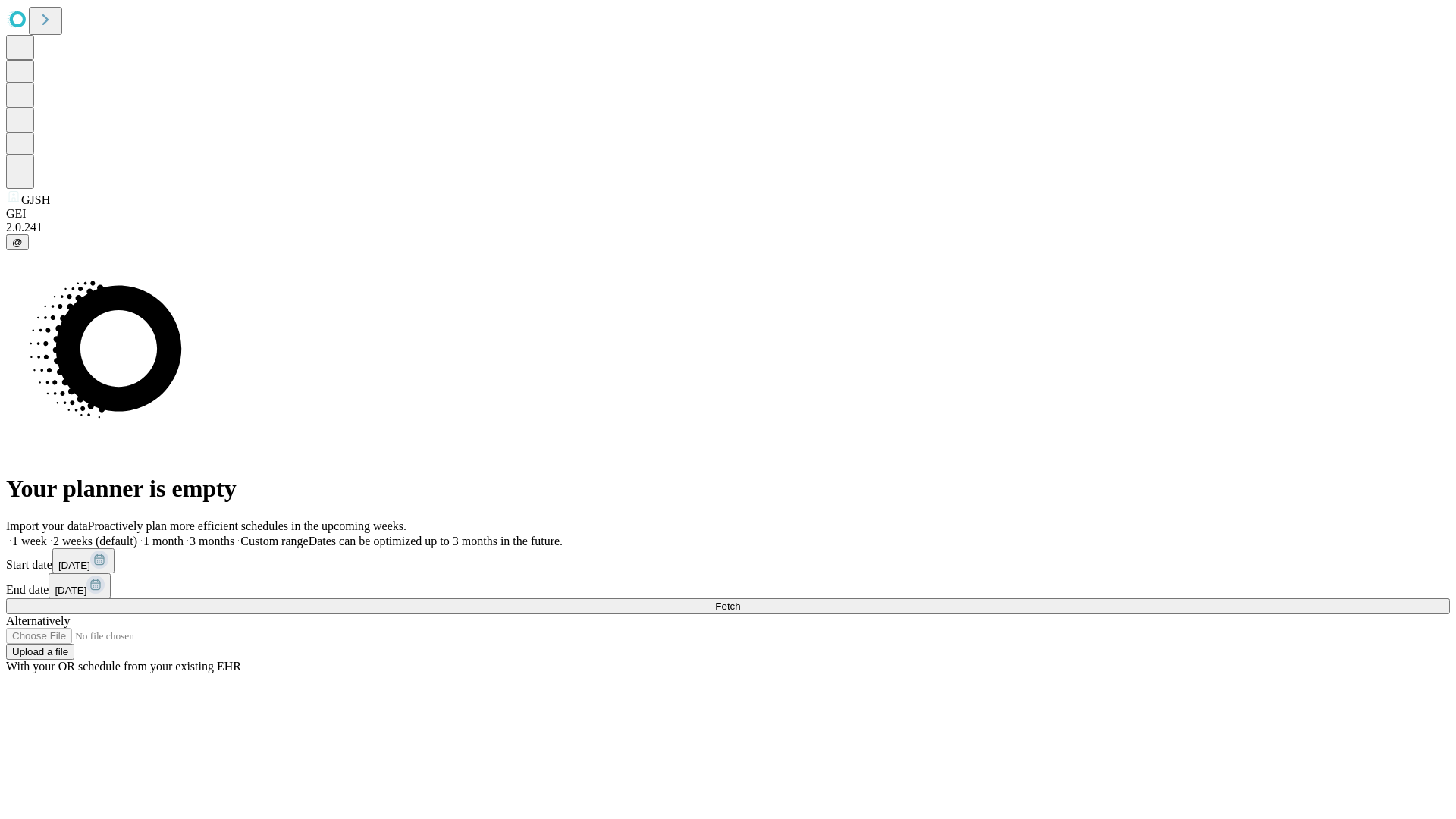
click at [740, 601] on span "Fetch" at bounding box center [728, 606] width 25 height 11
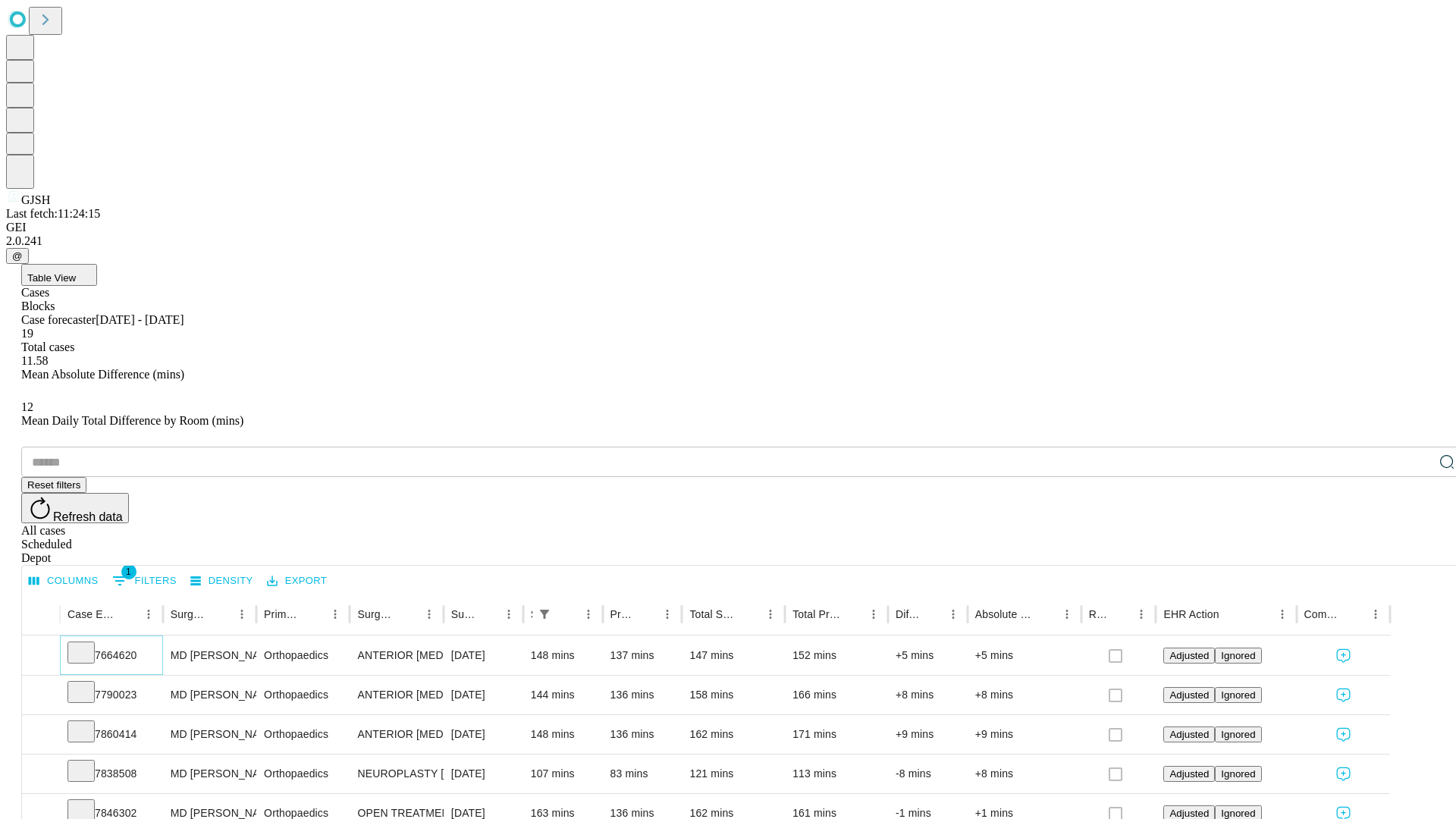
click at [89, 644] on icon at bounding box center [80, 651] width 15 height 15
